Goal: Information Seeking & Learning: Learn about a topic

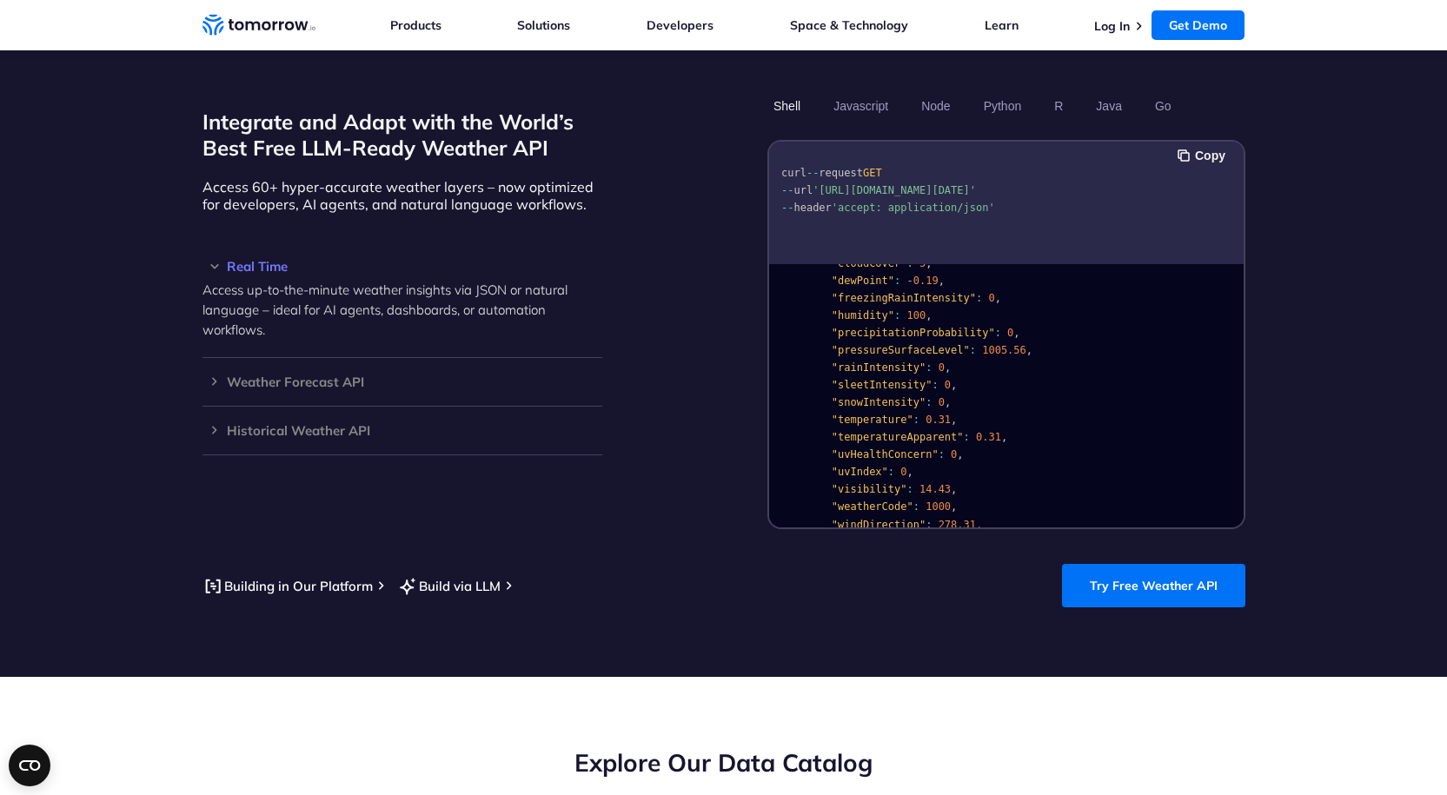
scroll to position [1, 0]
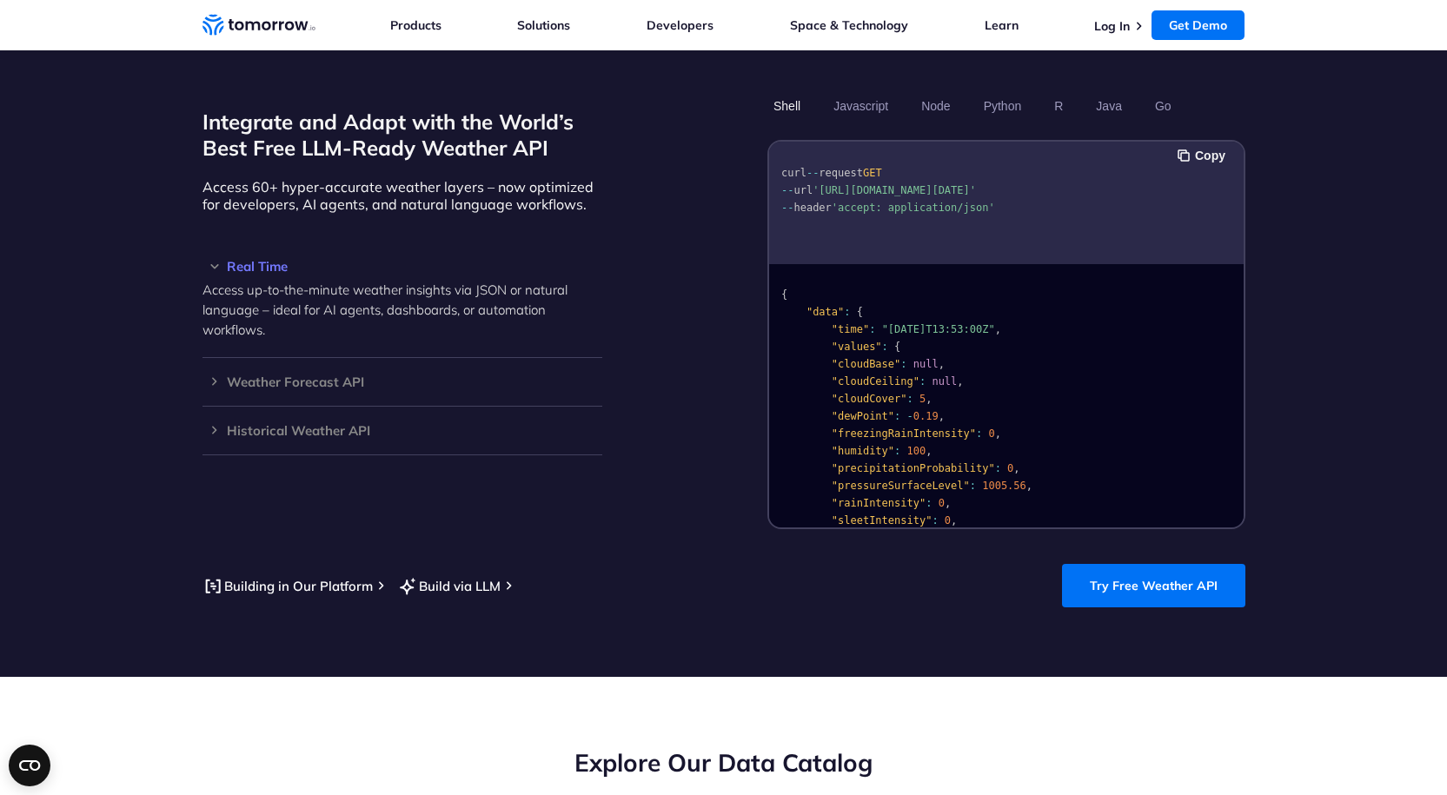
click at [853, 103] on div "Shell Javascript Node Python R Java Go Copy curl -- request GET -- url 'https:/…" at bounding box center [1006, 310] width 478 height 438
click at [863, 95] on button "Javascript" at bounding box center [860, 106] width 67 height 30
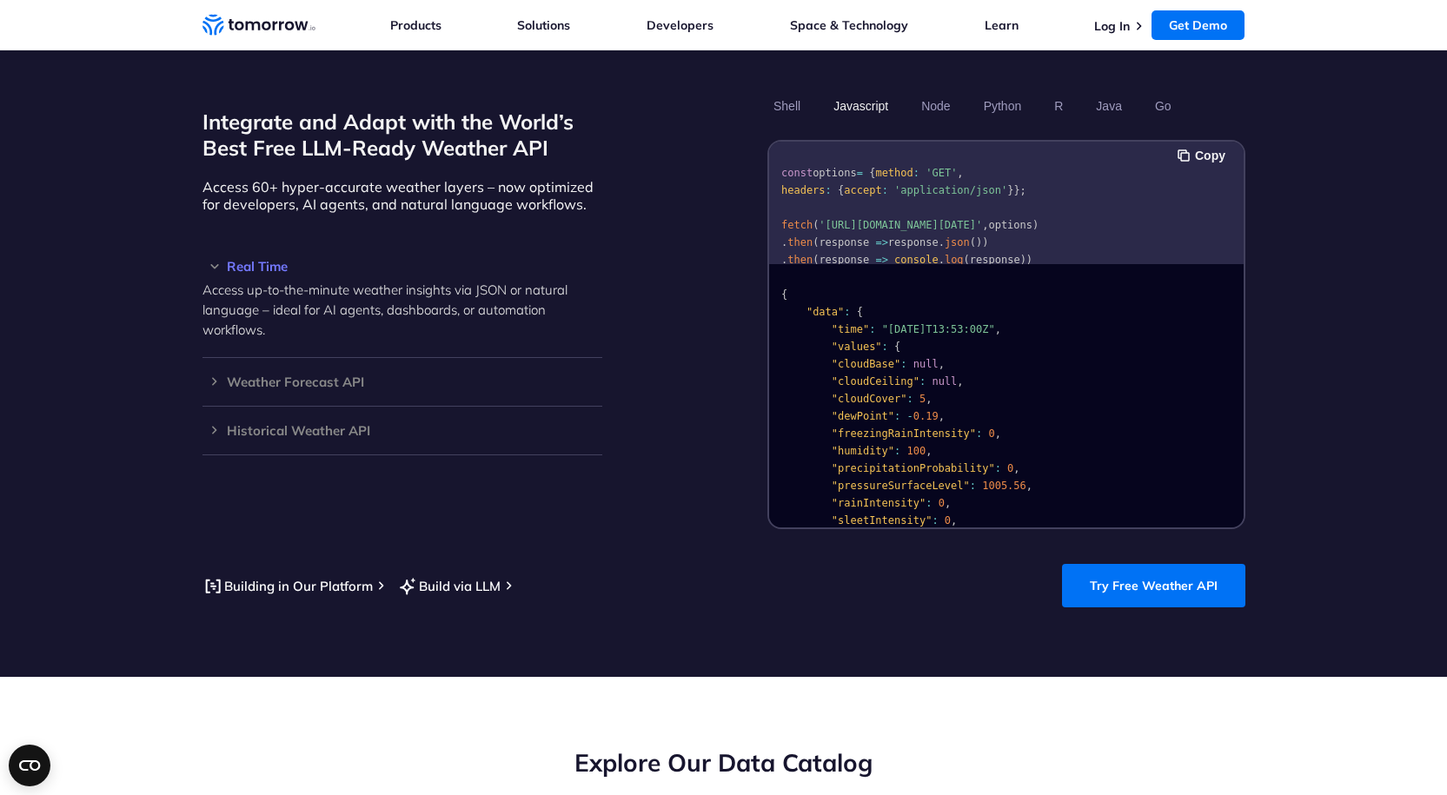
click at [830, 108] on div "Shell Javascript Node Python R Java Go Copy const options = { method : 'GET' , …" at bounding box center [1006, 310] width 478 height 438
click at [1006, 94] on button "Python" at bounding box center [1002, 106] width 50 height 30
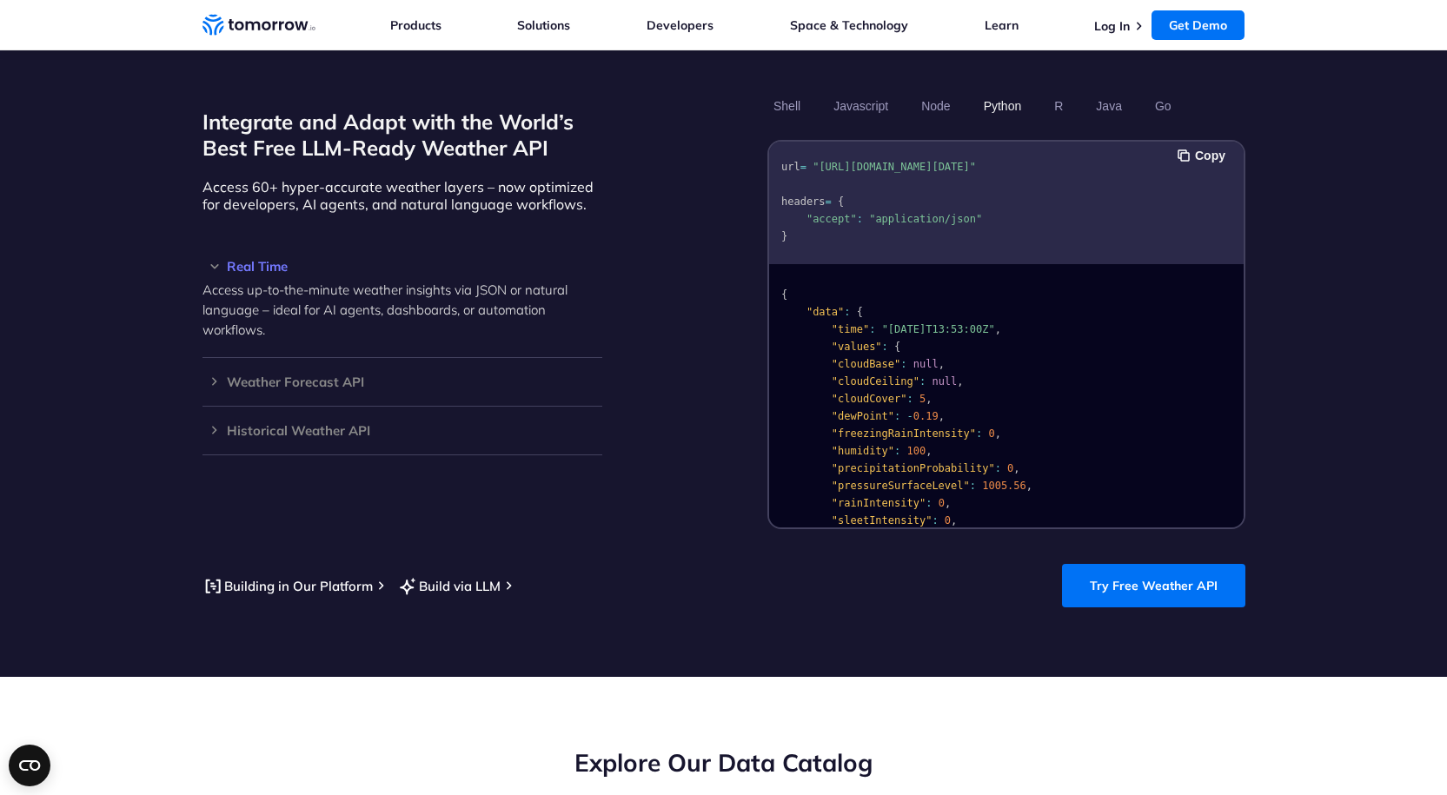
scroll to position [36, 0]
click at [786, 91] on button "Shell" at bounding box center [786, 106] width 39 height 30
click at [264, 407] on div "Historical Weather API Optimize your operations with access to hourly and daily…" at bounding box center [402, 431] width 400 height 49
click at [355, 424] on h3 "Historical Weather API" at bounding box center [402, 430] width 400 height 13
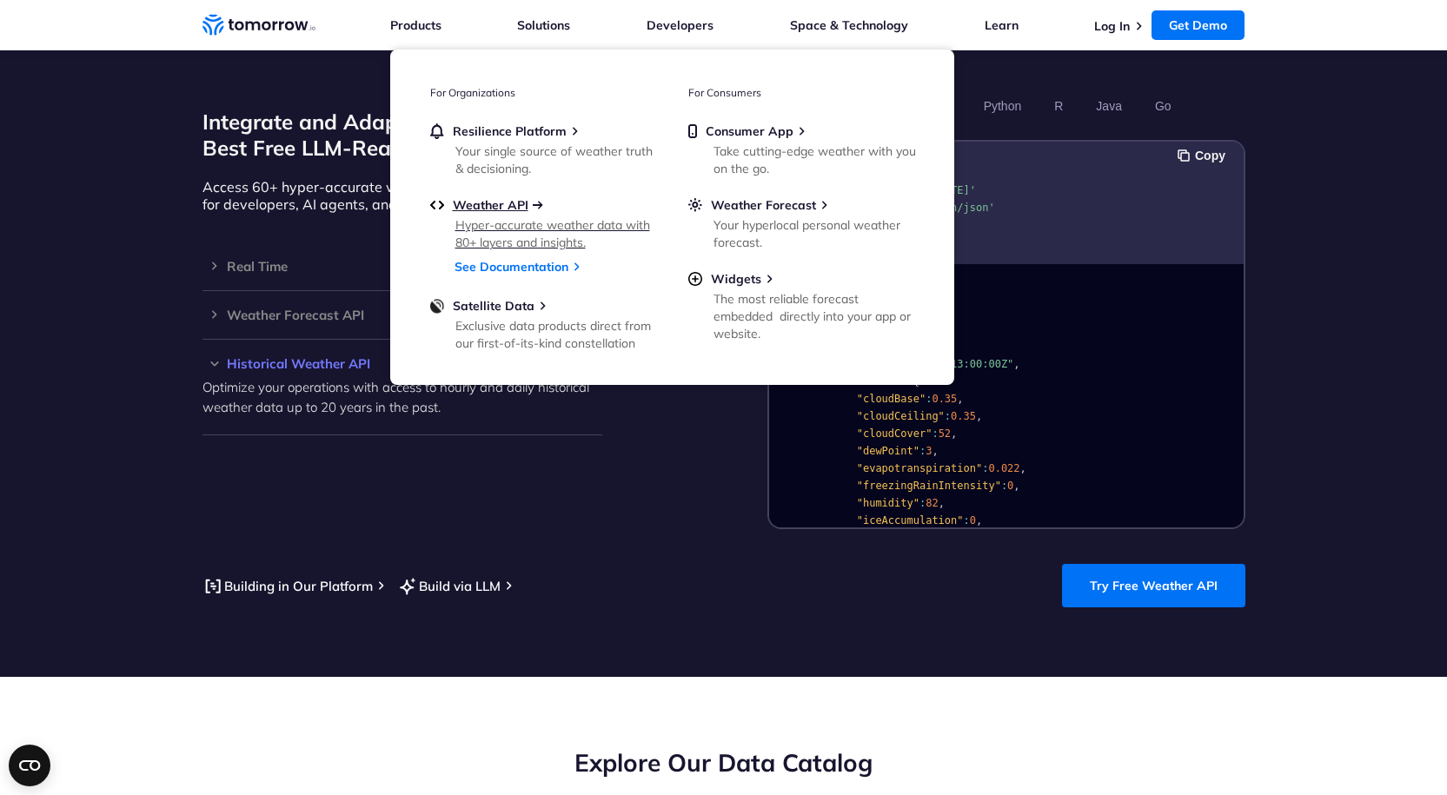
click at [475, 210] on span "Weather API" at bounding box center [491, 205] width 76 height 16
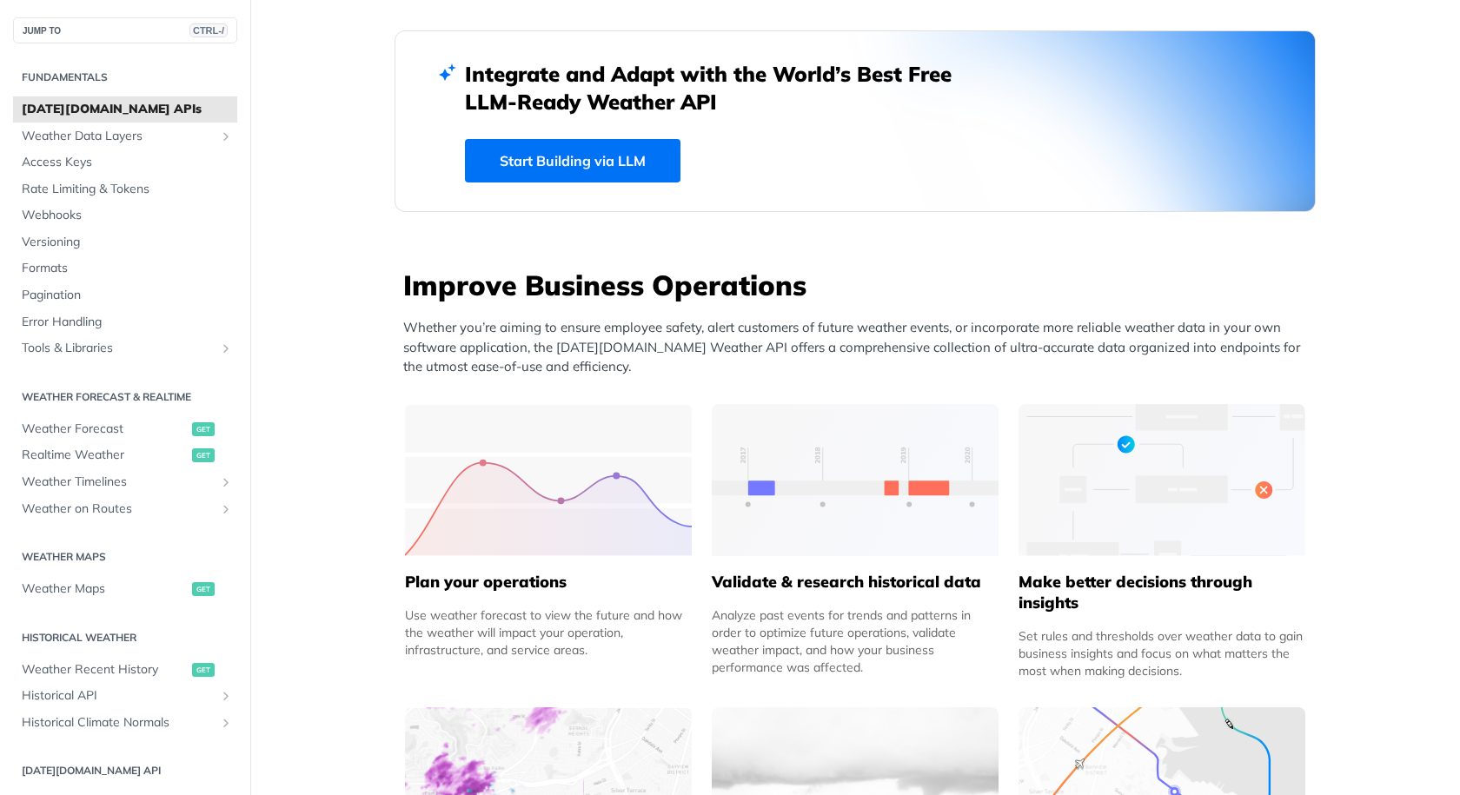
scroll to position [521, 0]
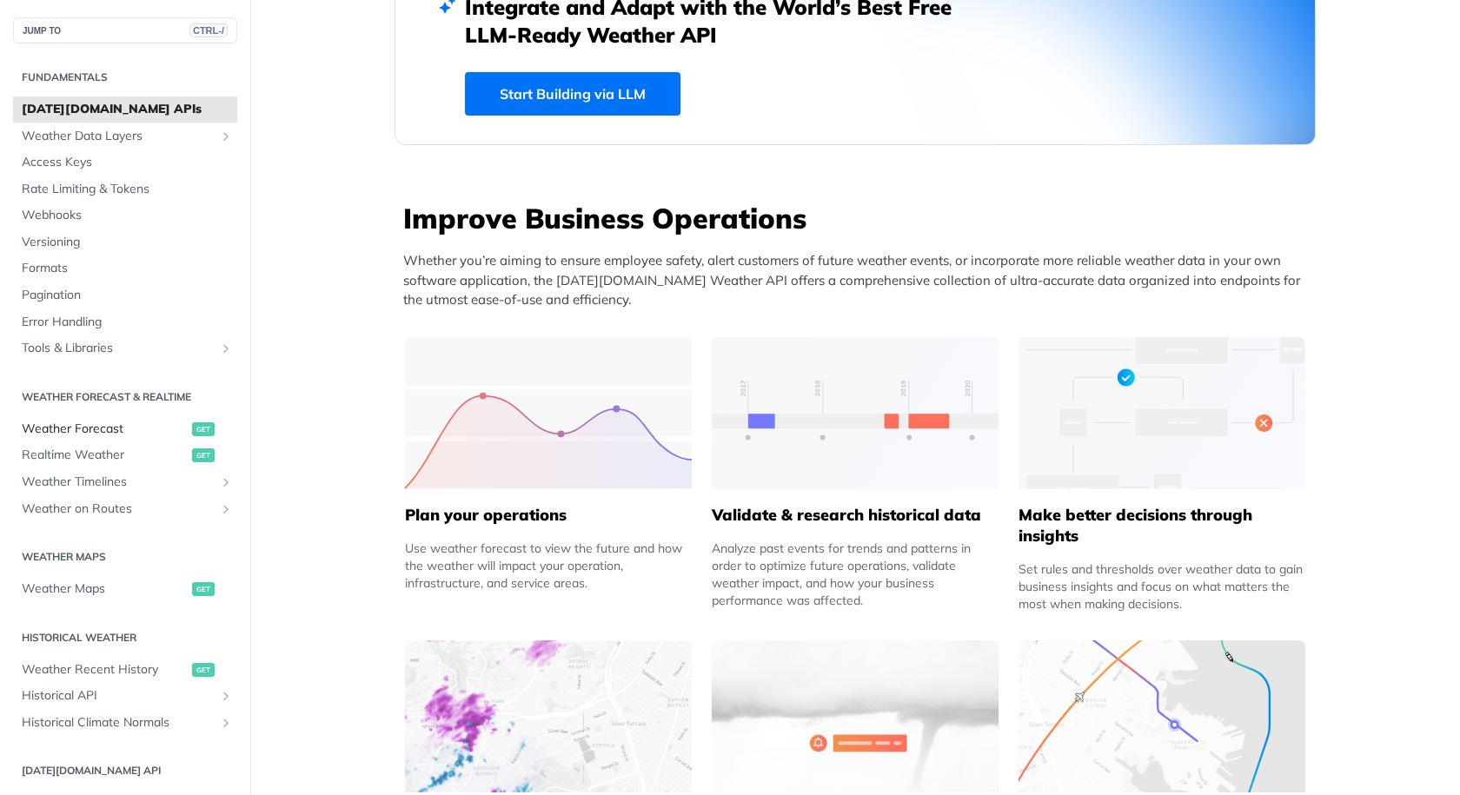
click at [123, 427] on span "Weather Forecast" at bounding box center [105, 429] width 166 height 17
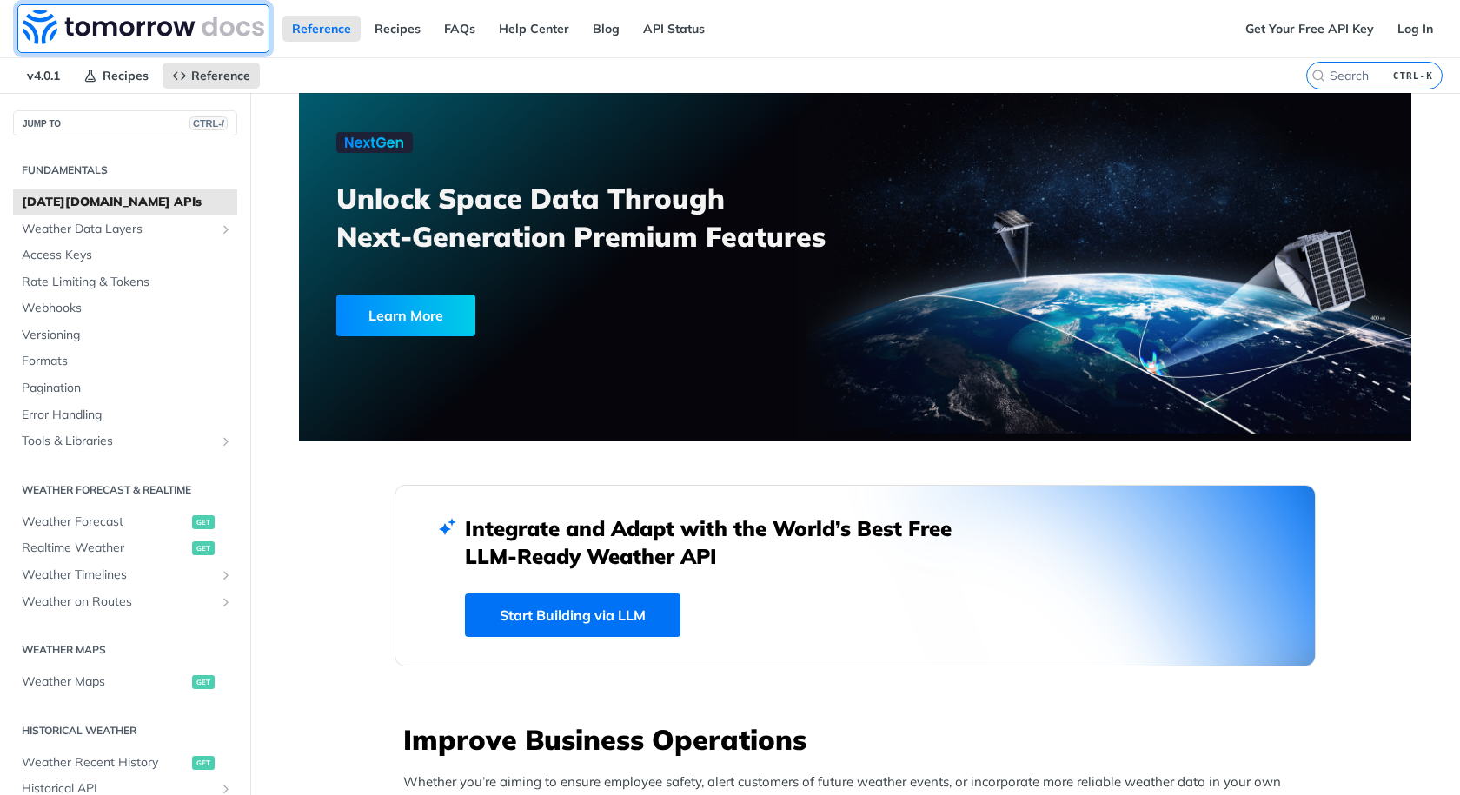
click at [149, 17] on img at bounding box center [144, 27] width 242 height 35
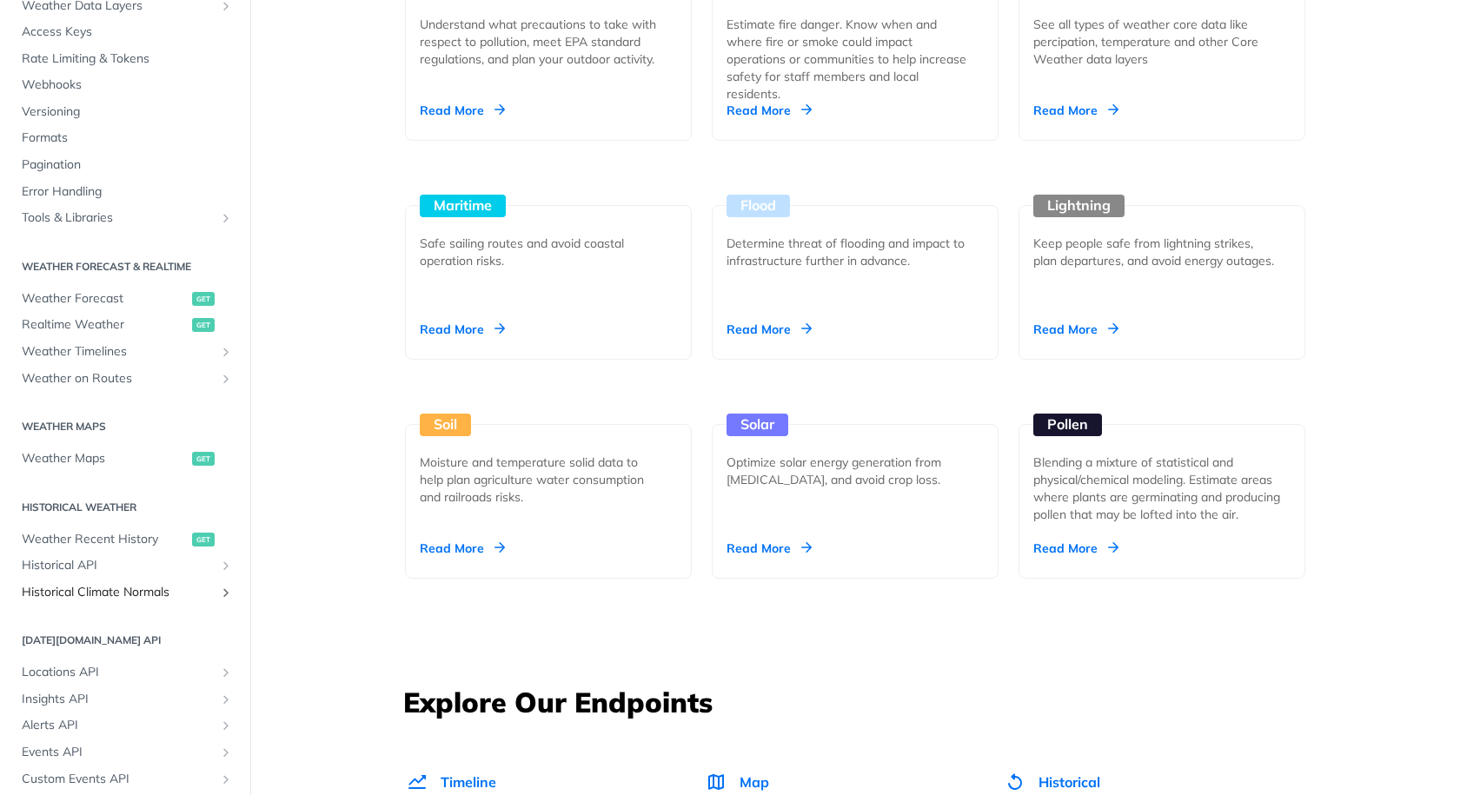
scroll to position [174, 0]
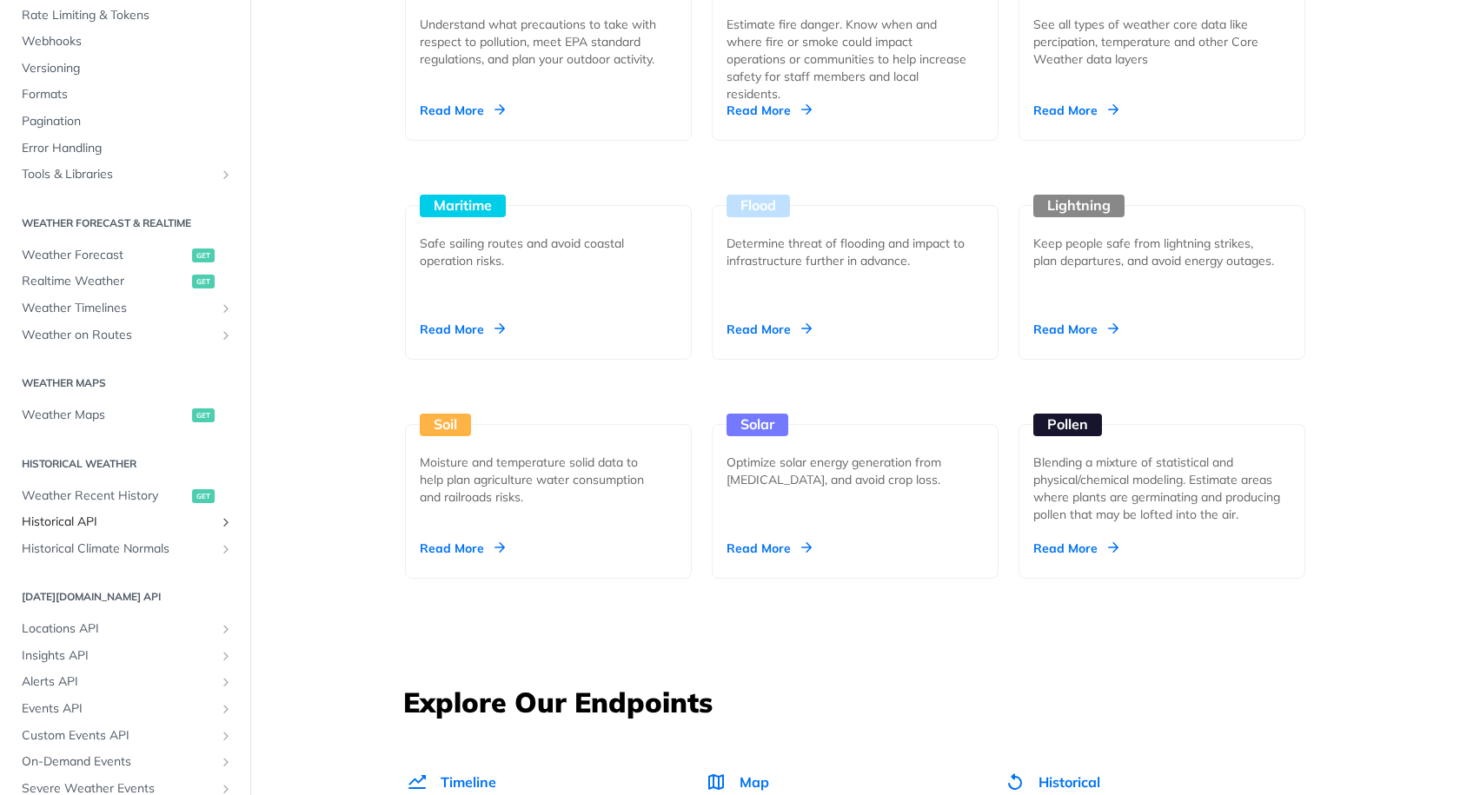
click at [102, 514] on span "Historical API" at bounding box center [118, 522] width 193 height 17
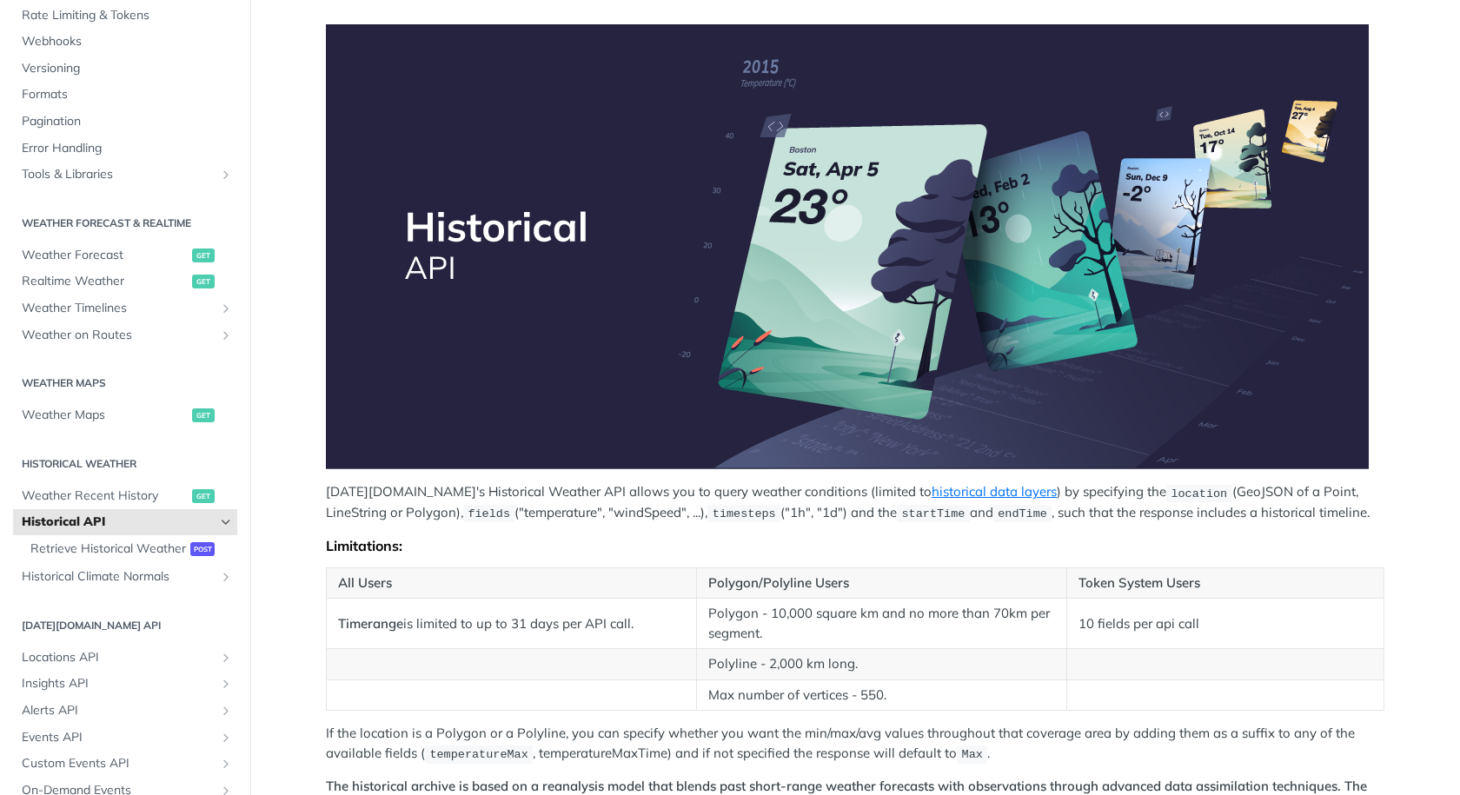
scroll to position [261, 0]
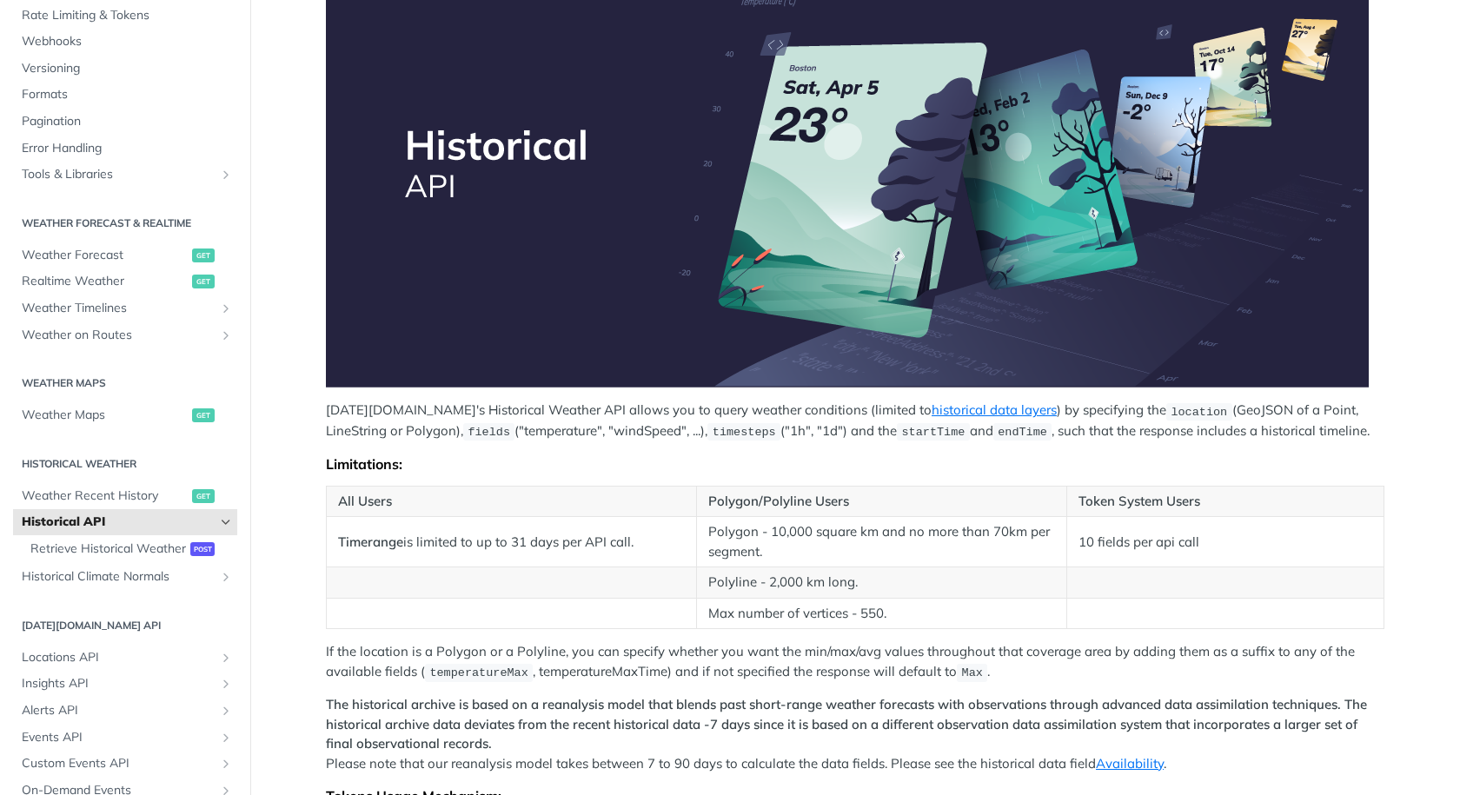
click at [464, 543] on td "Timerange is limited to up to 31 days per API call." at bounding box center [512, 542] width 370 height 50
click at [697, 521] on td "Polygon - 10,000 square km and no more than 70km per segment." at bounding box center [881, 542] width 370 height 50
click at [828, 527] on td "Polygon - 10,000 square km and no more than 70km per segment." at bounding box center [881, 542] width 370 height 50
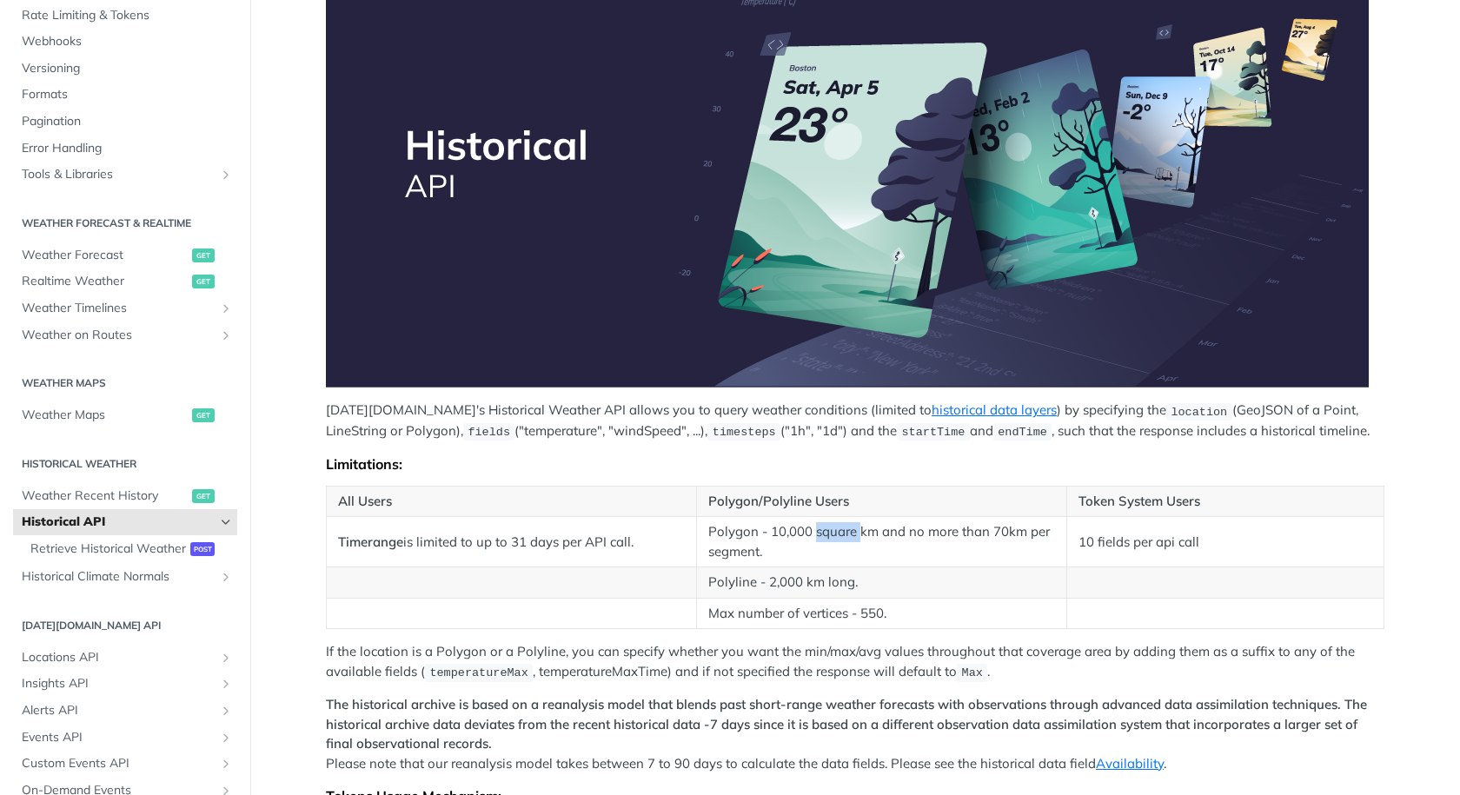
click at [828, 527] on td "Polygon - 10,000 square km and no more than 70km per segment." at bounding box center [881, 542] width 370 height 50
click at [910, 527] on td "Polygon - 10,000 square km and no more than 70km per segment." at bounding box center [881, 542] width 370 height 50
click at [970, 535] on td "Polygon - 10,000 square km and no more than 70km per segment." at bounding box center [881, 542] width 370 height 50
click at [1099, 541] on td "10 fields per api call" at bounding box center [1224, 542] width 317 height 50
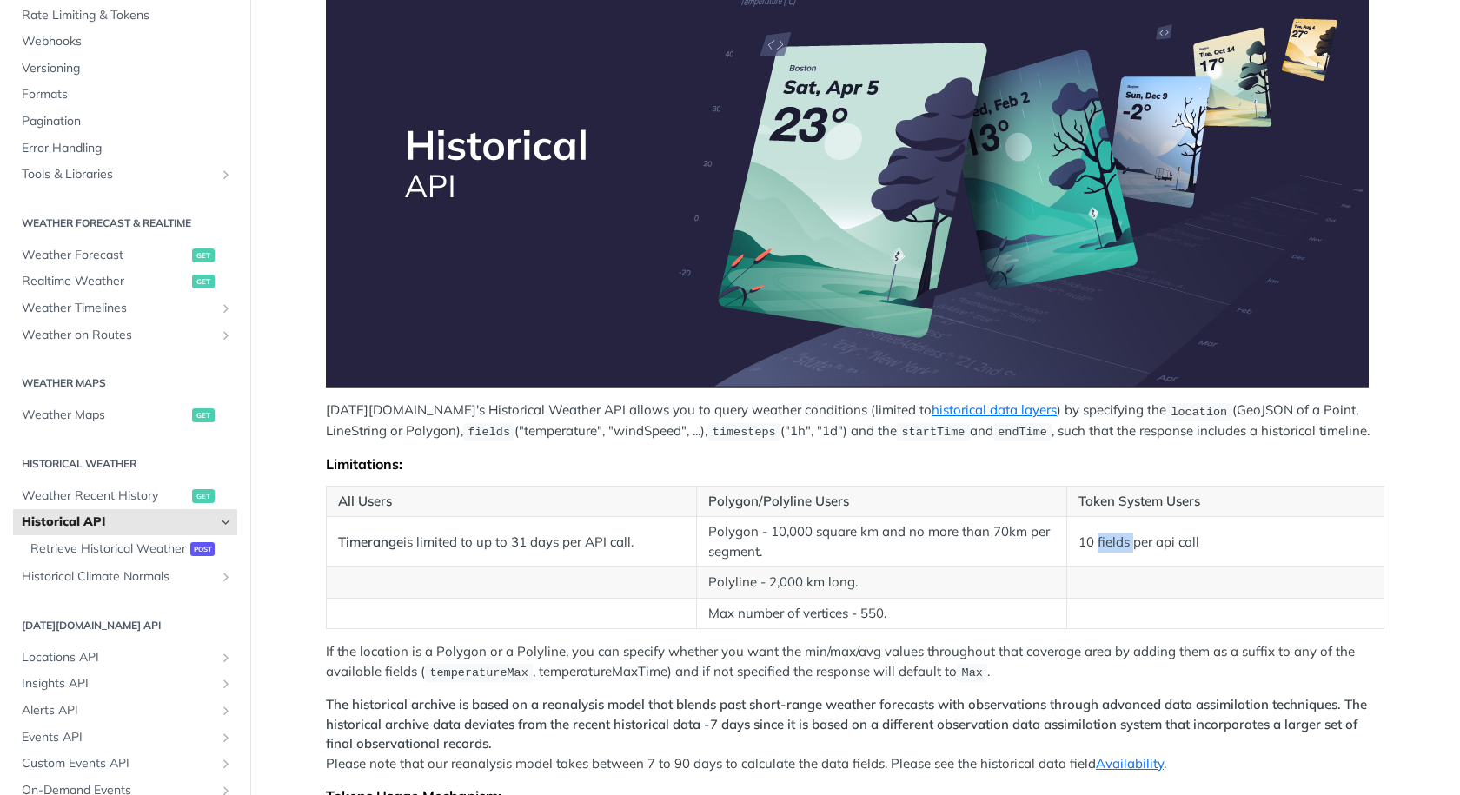
click at [1099, 541] on td "10 fields per api call" at bounding box center [1224, 542] width 317 height 50
click at [733, 539] on td "Polygon - 10,000 square km and no more than 70km per segment." at bounding box center [881, 542] width 370 height 50
click at [530, 533] on td "Timerange is limited to up to 31 days per API call." at bounding box center [512, 542] width 370 height 50
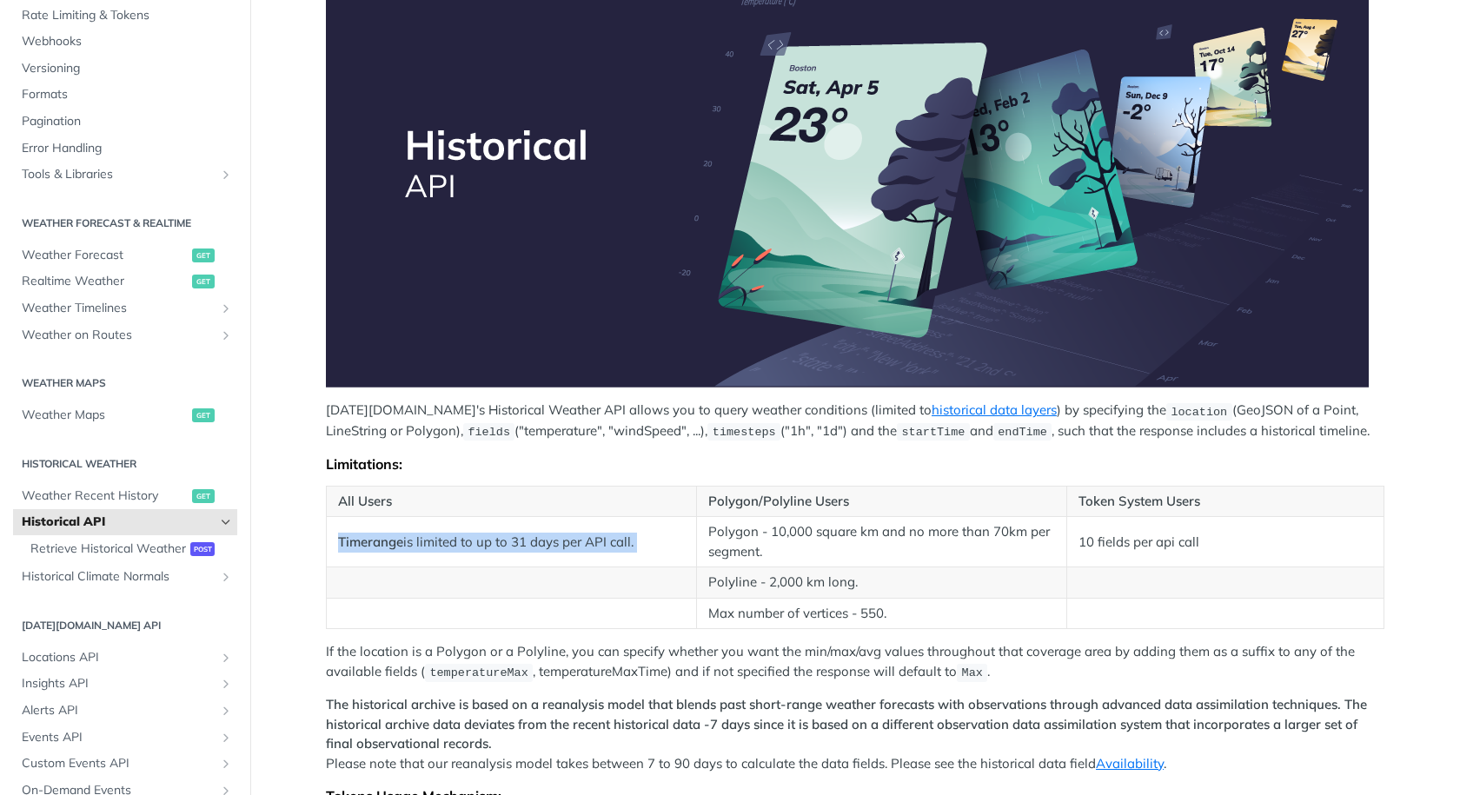
click at [530, 533] on td "Timerange is limited to up to 31 days per API call." at bounding box center [512, 542] width 370 height 50
click at [615, 598] on td at bounding box center [512, 613] width 370 height 31
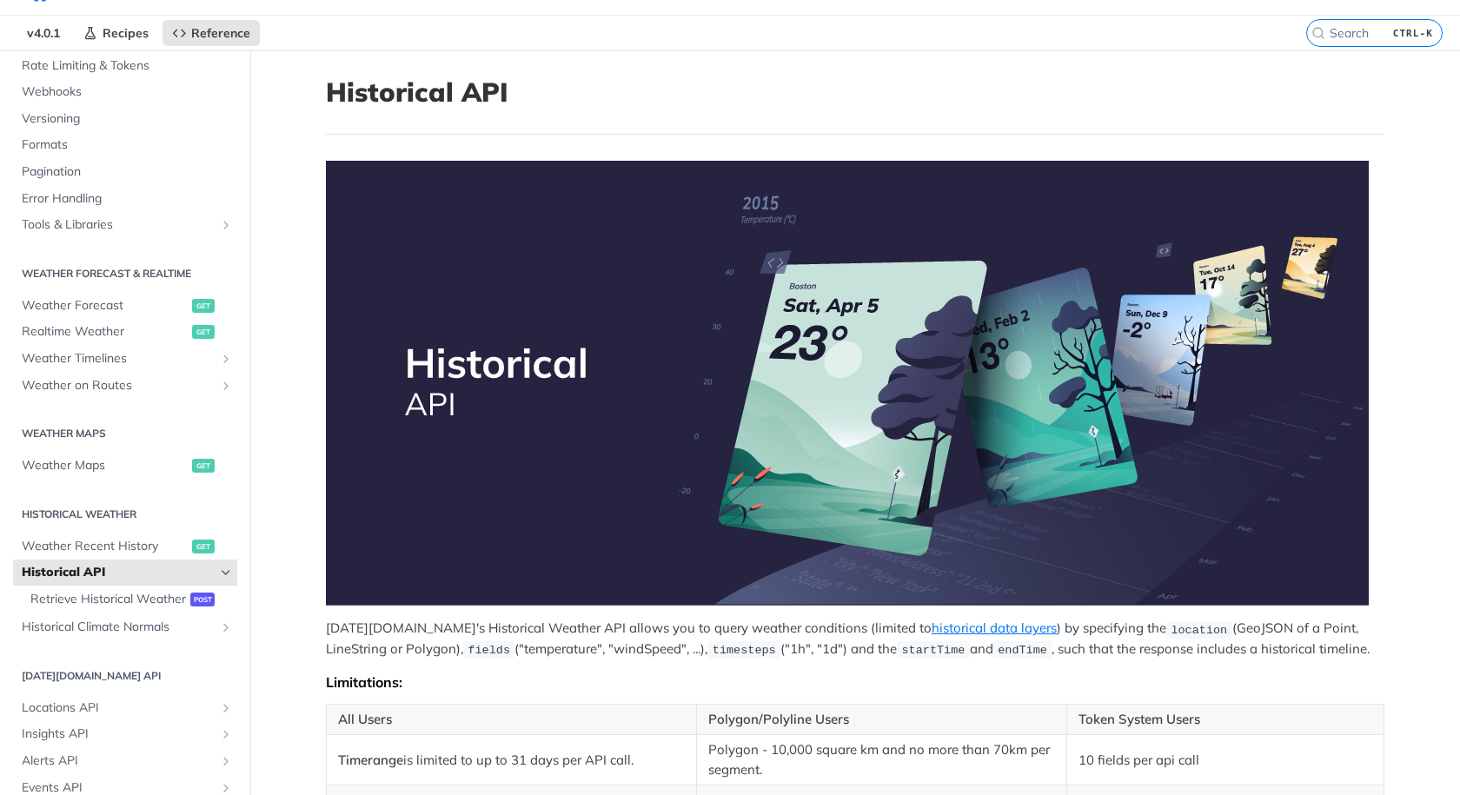
scroll to position [0, 0]
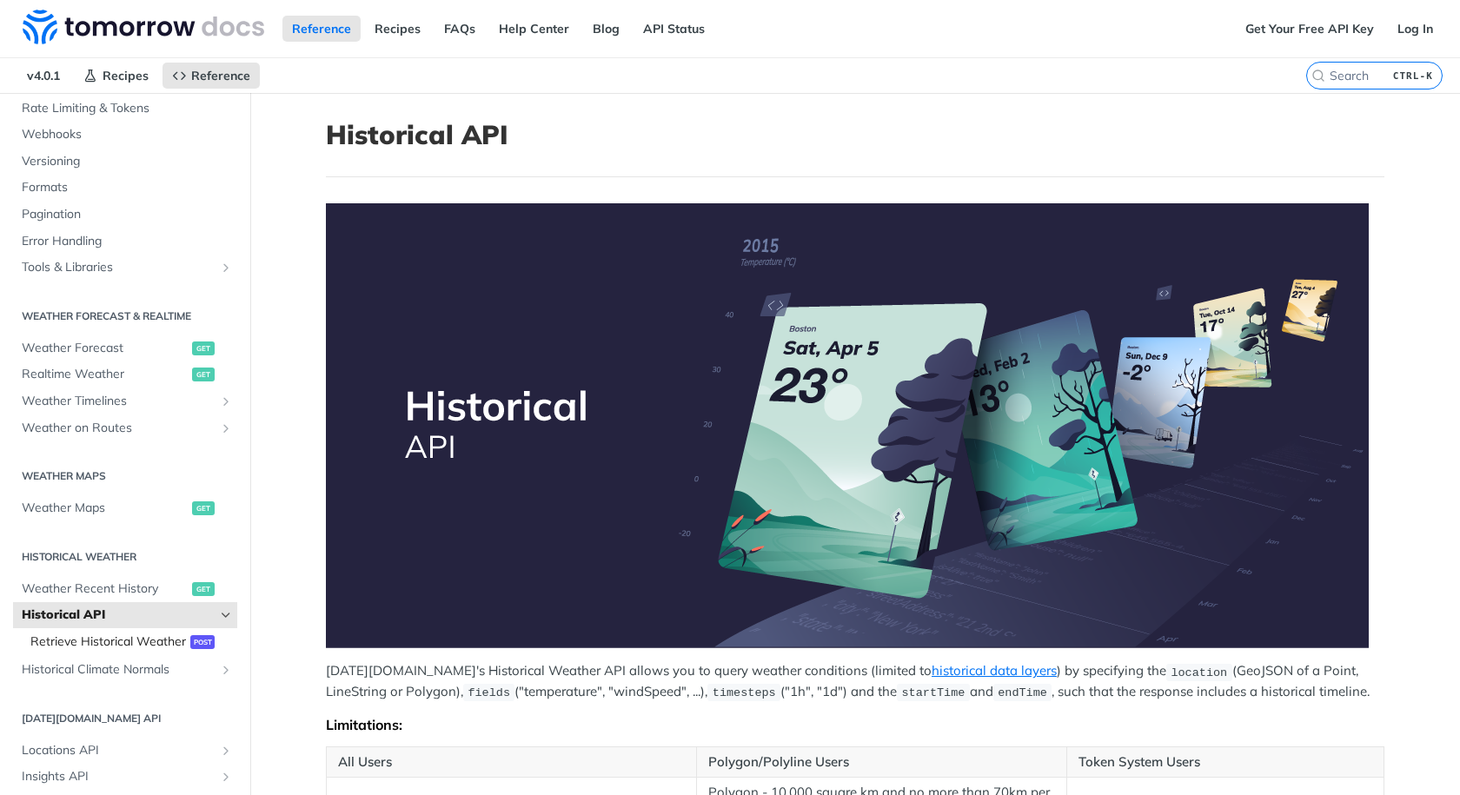
click at [110, 651] on span "Retrieve Historical Weather" at bounding box center [108, 642] width 156 height 17
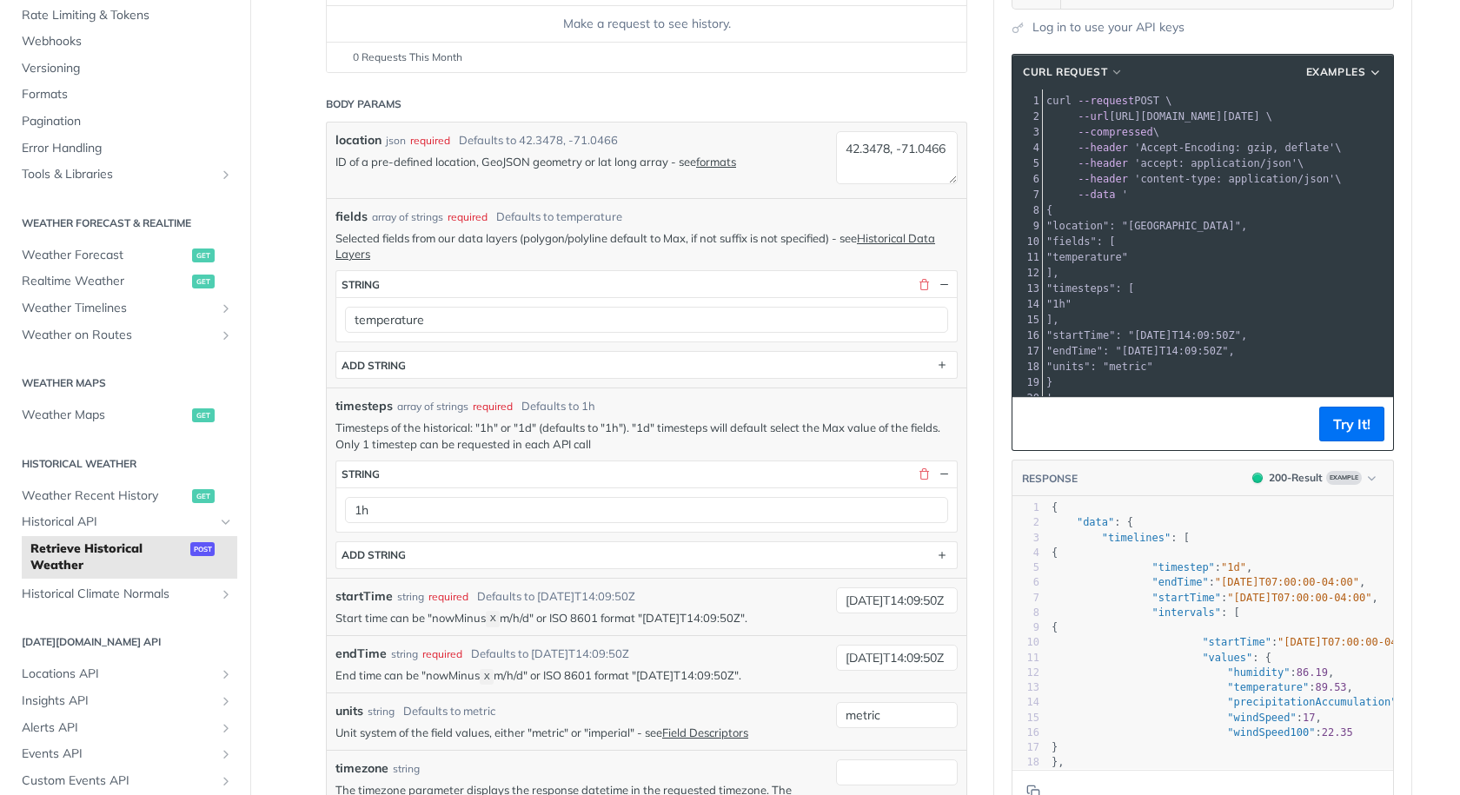
click at [1138, 337] on span ""startTime": "[DATE]T14:09:50Z"," at bounding box center [1146, 335] width 201 height 12
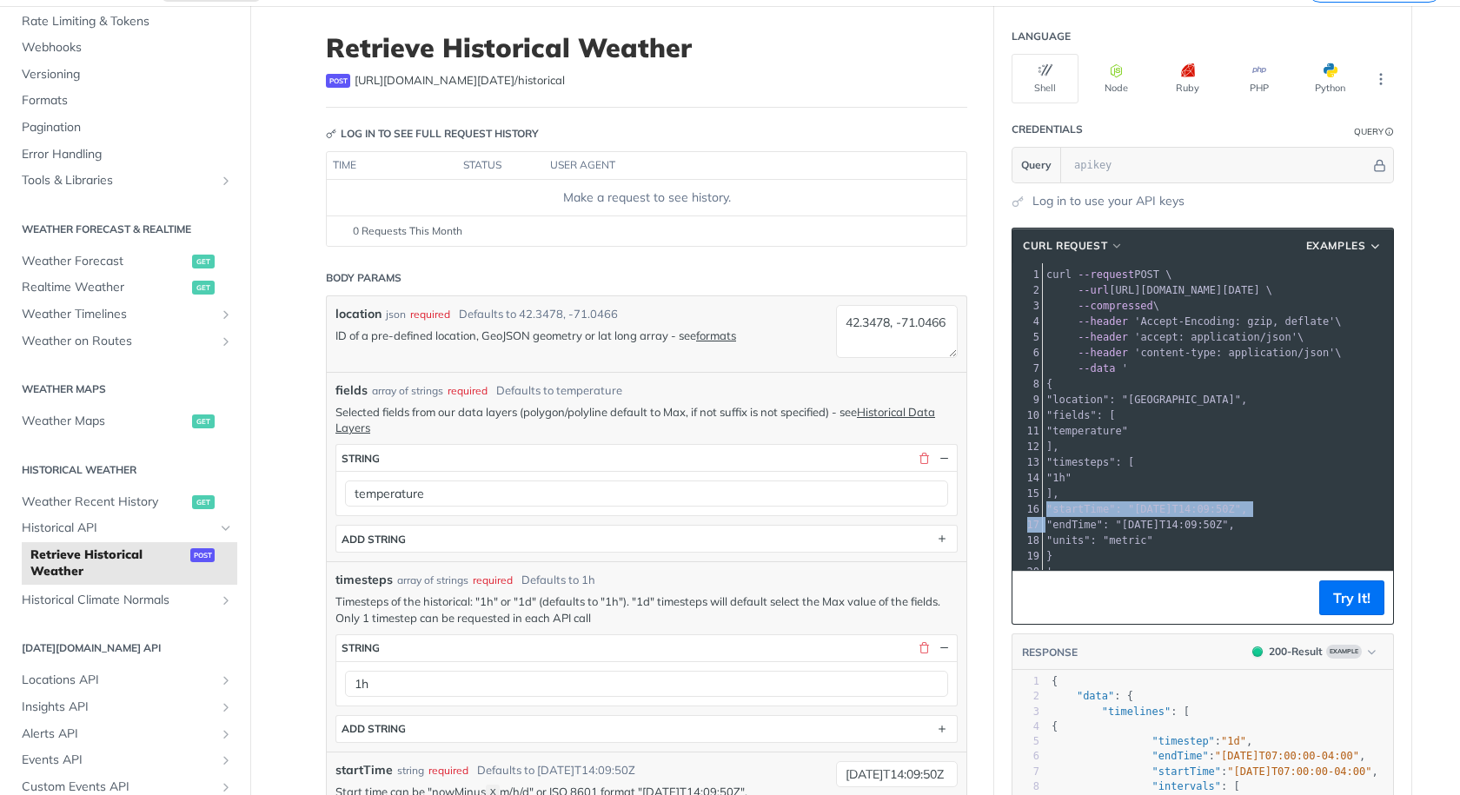
click at [1131, 294] on span "--url [URL][DOMAIN_NAME][DATE] \" at bounding box center [1159, 290] width 226 height 12
click at [1075, 244] on span "cURL Request" at bounding box center [1065, 246] width 84 height 16
click at [1198, 319] on span "'Accept-Encoding: gzip, deflate'" at bounding box center [1234, 321] width 201 height 12
click at [1145, 456] on pre ""timesteps": [" at bounding box center [1218, 462] width 350 height 16
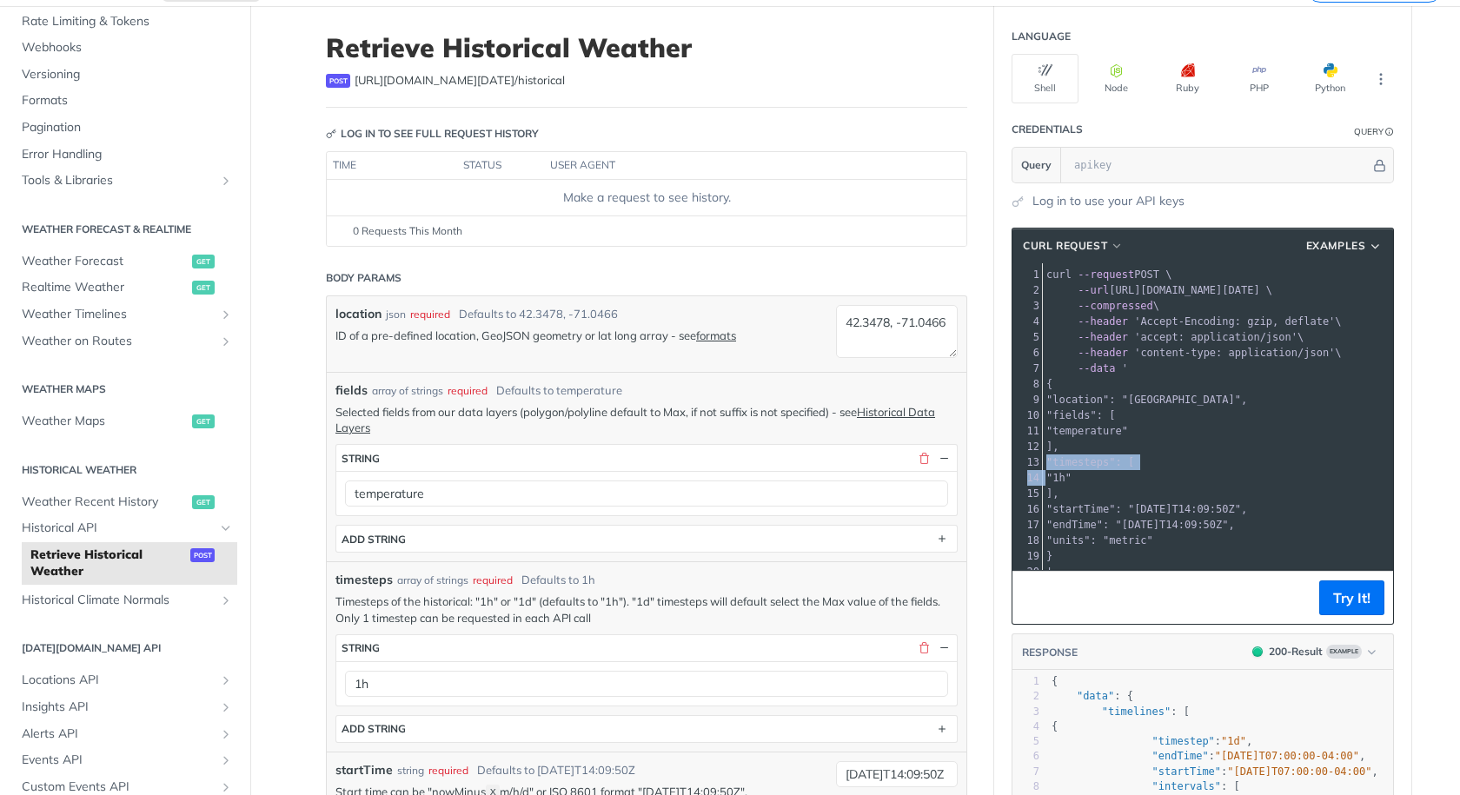
click at [1145, 456] on pre ""timesteps": [" at bounding box center [1218, 462] width 350 height 16
click at [1145, 512] on span ""startTime": "[DATE]T14:09:50Z"," at bounding box center [1146, 509] width 201 height 12
click at [1181, 533] on pre ""units": "metric"" at bounding box center [1218, 541] width 350 height 16
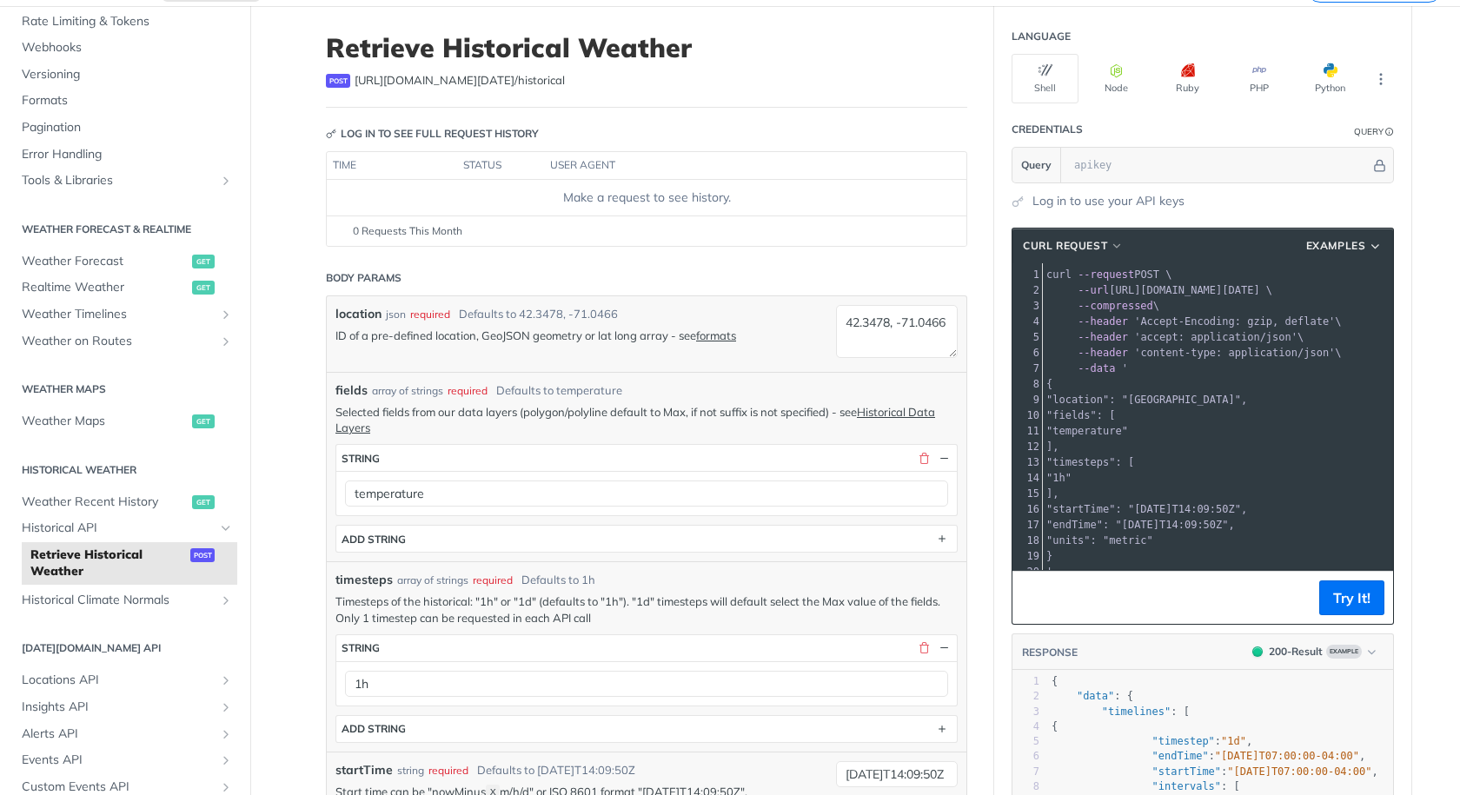
click at [1178, 512] on span ""startTime": "[DATE]T14:09:50Z"," at bounding box center [1146, 509] width 201 height 12
drag, startPoint x: 1196, startPoint y: 508, endPoint x: 1274, endPoint y: 511, distance: 78.3
click at [1197, 508] on span ""startTime": "[DATE]T14:09:50Z"," at bounding box center [1146, 509] width 201 height 12
click at [1279, 520] on pre ""endTime": "[DATE]T14:09:50Z"," at bounding box center [1218, 525] width 350 height 16
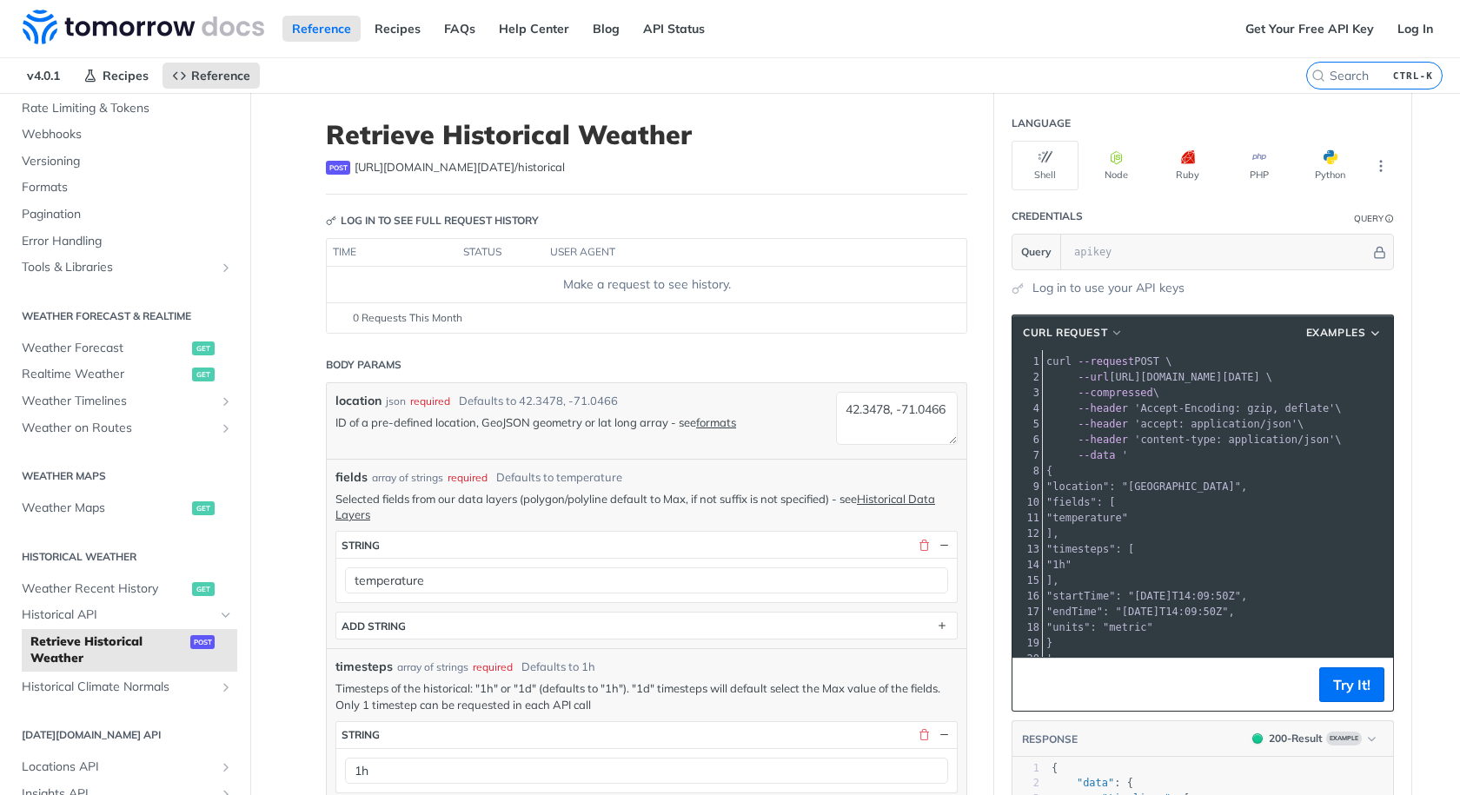
click at [1238, 557] on pre ""1h"" at bounding box center [1218, 565] width 350 height 16
